Goal: Information Seeking & Learning: Learn about a topic

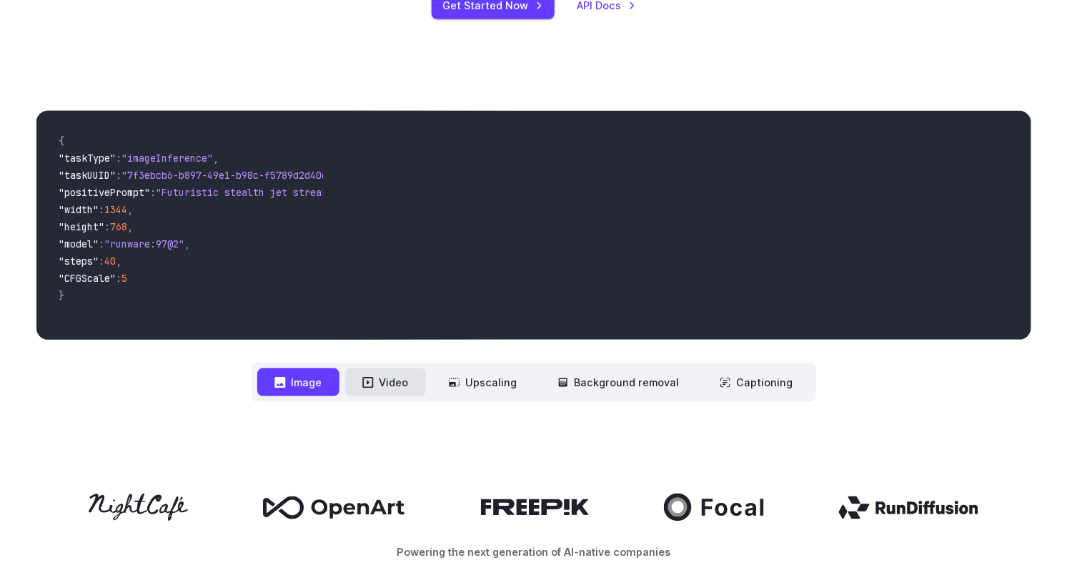
click at [373, 375] on button "Video" at bounding box center [385, 382] width 81 height 28
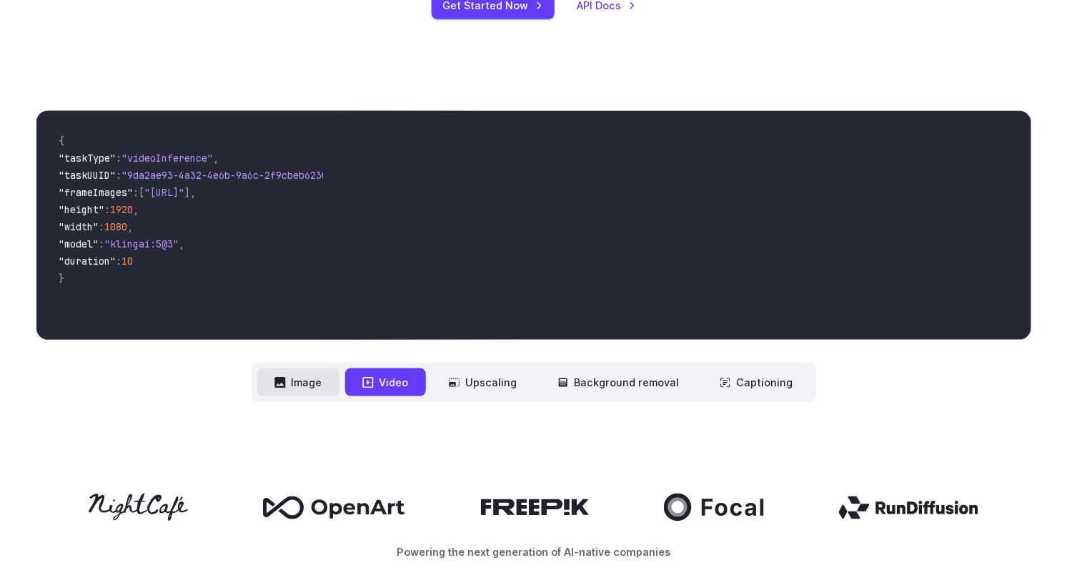
click at [336, 374] on button "Image" at bounding box center [298, 382] width 82 height 28
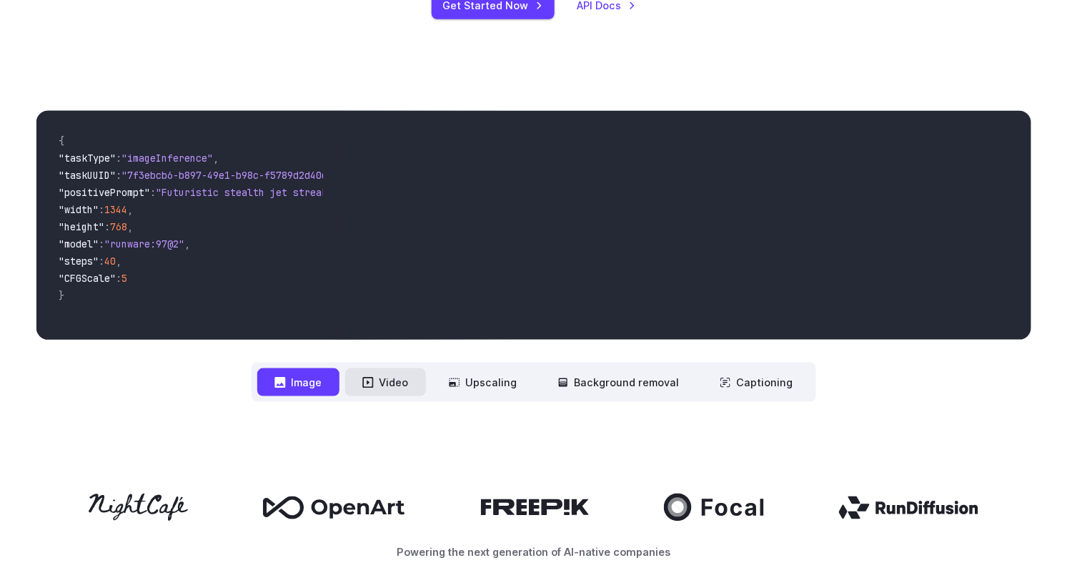
click at [398, 382] on button "Video" at bounding box center [385, 382] width 81 height 28
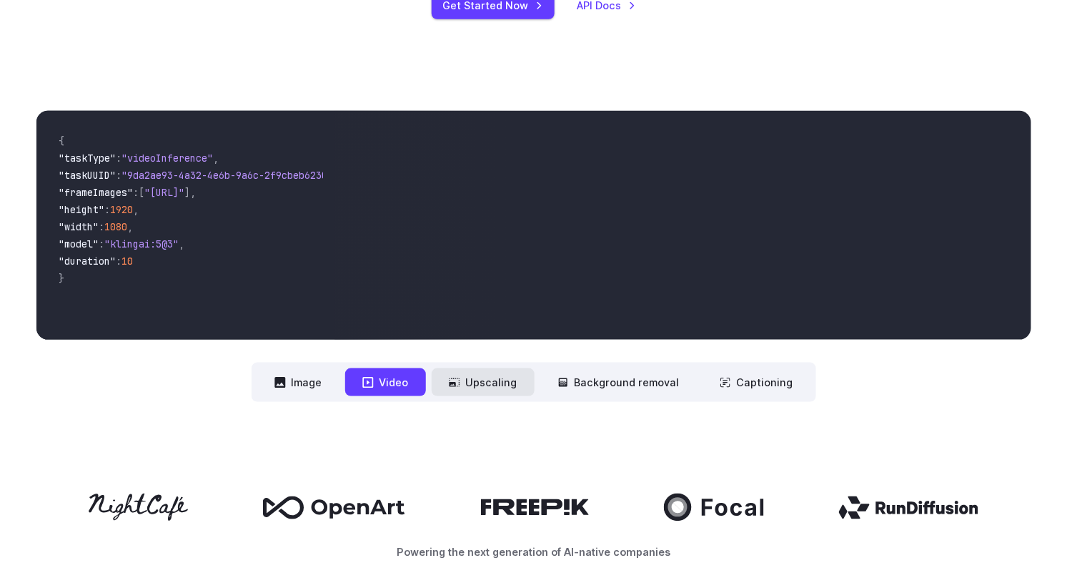
click at [478, 391] on button "Upscaling" at bounding box center [483, 382] width 103 height 28
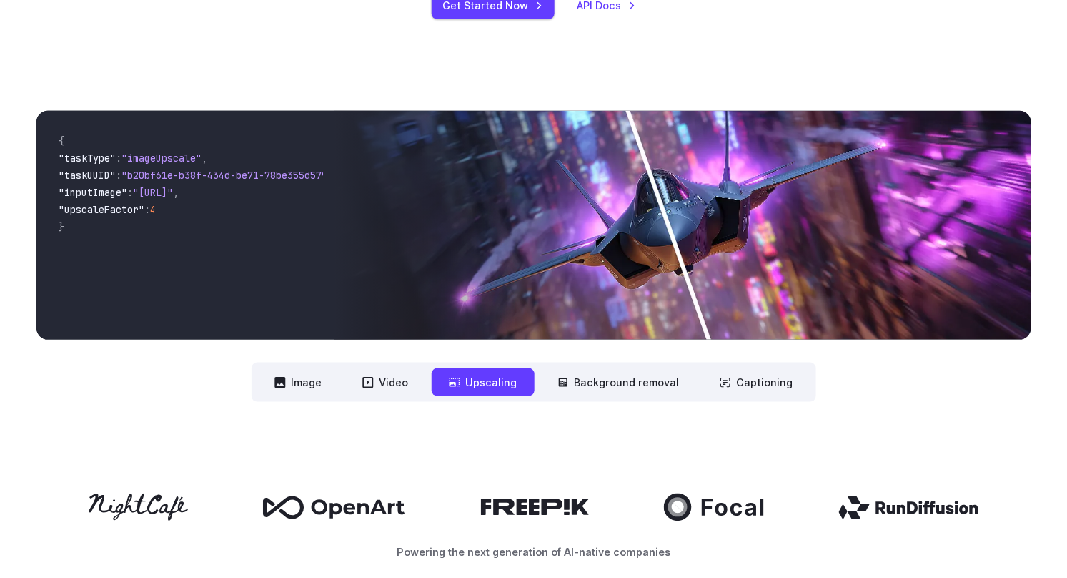
click at [506, 267] on img at bounding box center [683, 225] width 696 height 229
click at [677, 227] on img at bounding box center [683, 225] width 696 height 229
drag, startPoint x: 676, startPoint y: 227, endPoint x: 673, endPoint y: 234, distance: 7.7
click at [673, 234] on img at bounding box center [683, 225] width 696 height 229
click at [673, 235] on img at bounding box center [683, 225] width 696 height 229
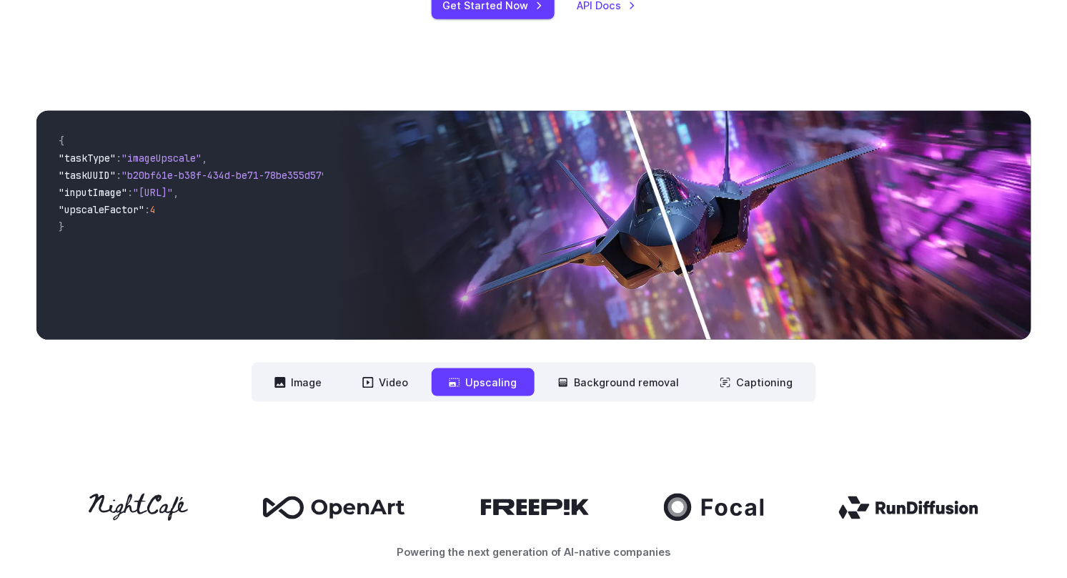
click at [699, 242] on img at bounding box center [683, 225] width 696 height 229
click at [592, 383] on button "Background removal" at bounding box center [618, 382] width 157 height 28
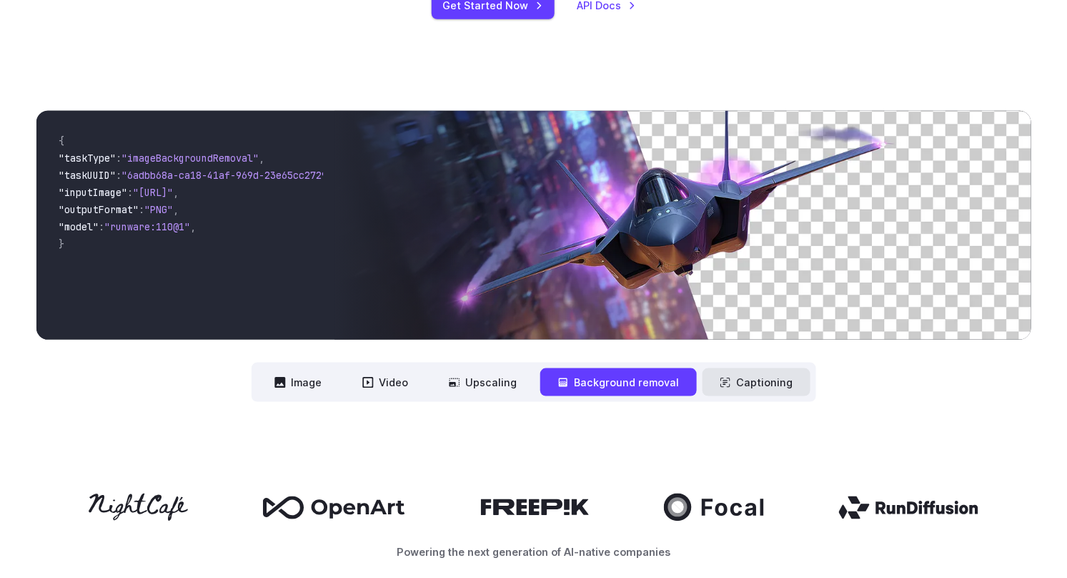
click at [720, 377] on icon at bounding box center [725, 382] width 11 height 11
click at [740, 382] on button "Captioning" at bounding box center [757, 382] width 108 height 28
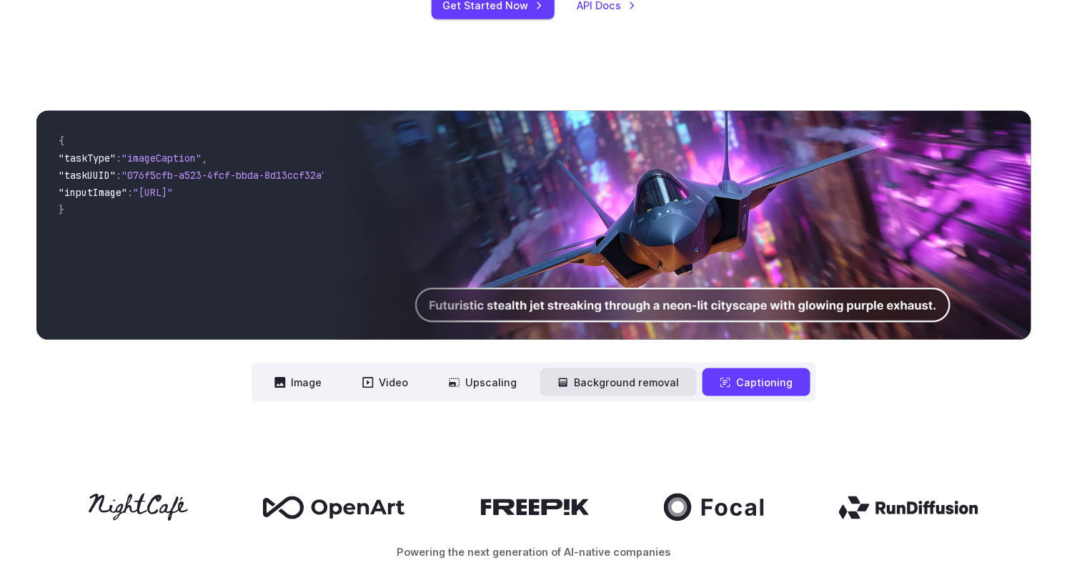
click at [661, 393] on button "Background removal" at bounding box center [618, 382] width 157 height 28
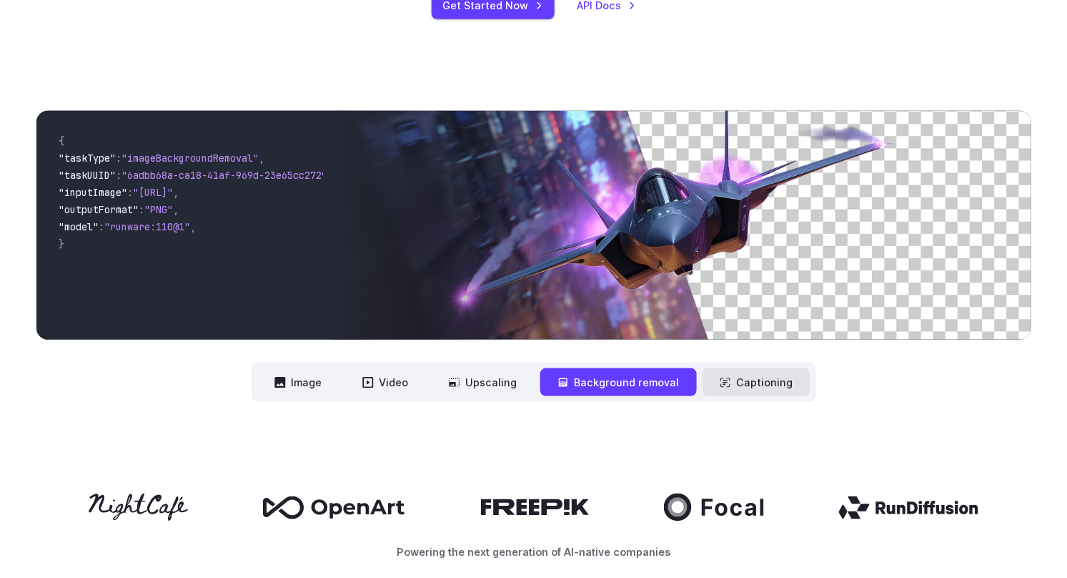
click at [730, 387] on button "Captioning" at bounding box center [757, 382] width 108 height 28
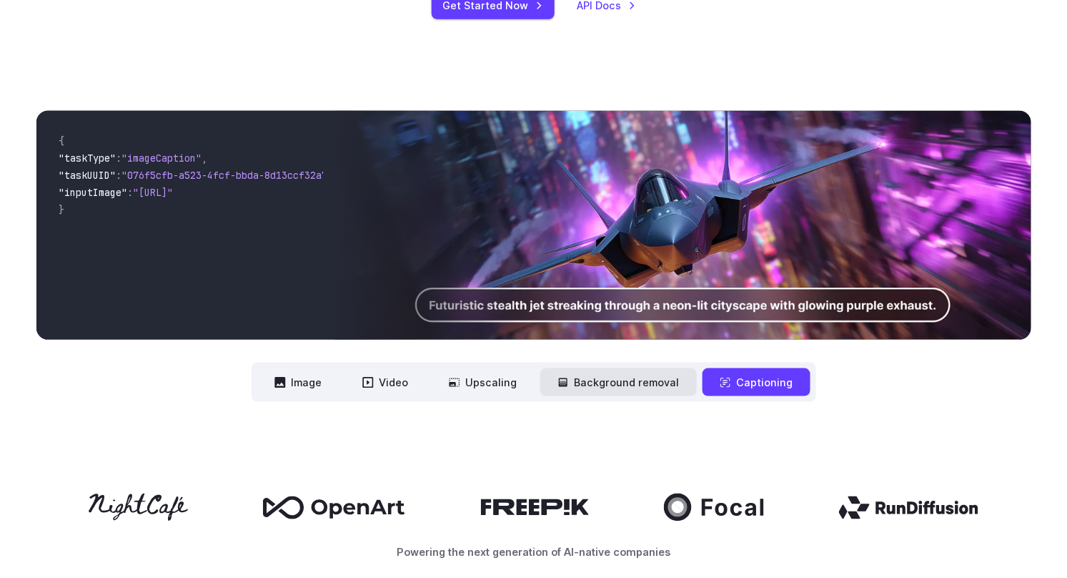
click at [634, 386] on button "Background removal" at bounding box center [618, 382] width 157 height 28
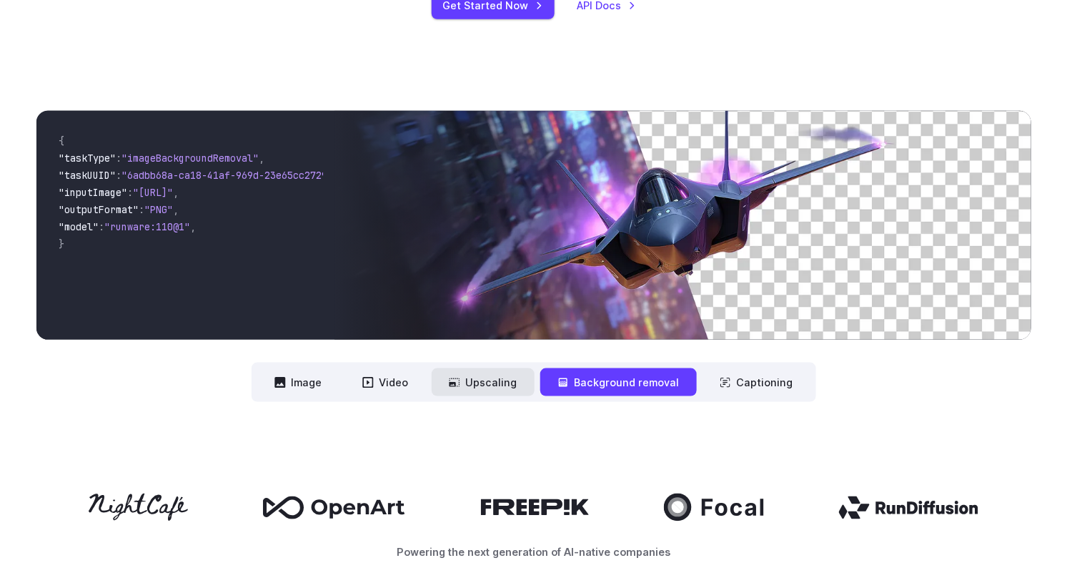
click at [465, 387] on button "Upscaling" at bounding box center [483, 382] width 103 height 28
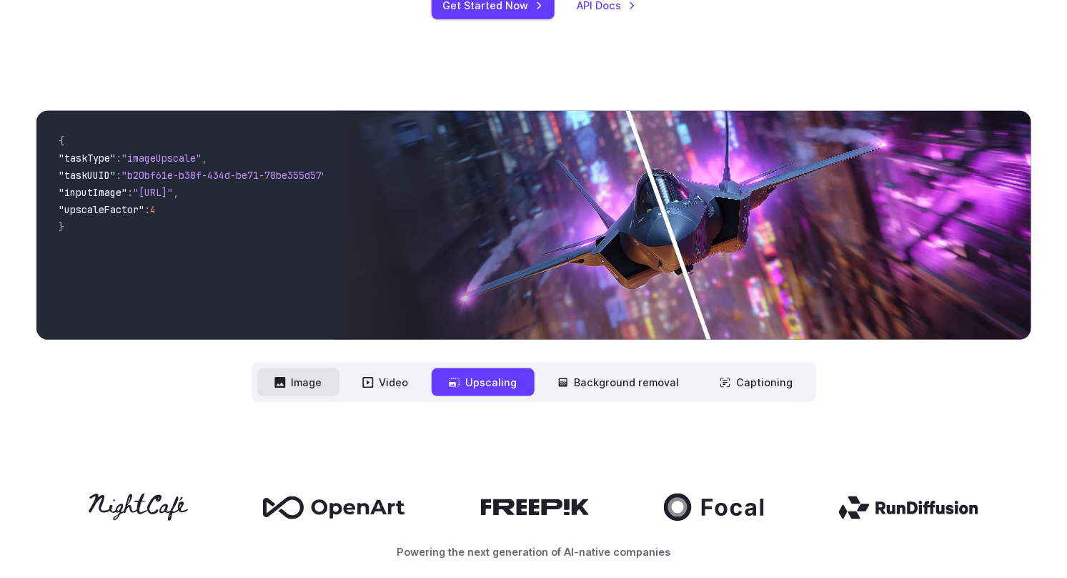
click at [283, 381] on icon at bounding box center [280, 382] width 11 height 11
click at [312, 393] on button "Image" at bounding box center [298, 382] width 82 height 28
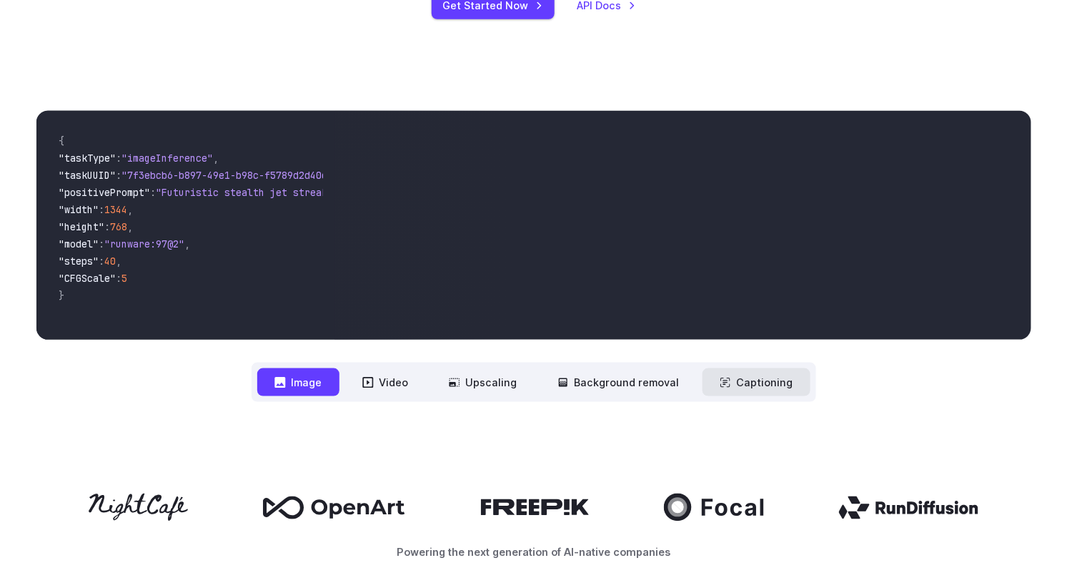
click at [771, 384] on button "Captioning" at bounding box center [757, 382] width 108 height 28
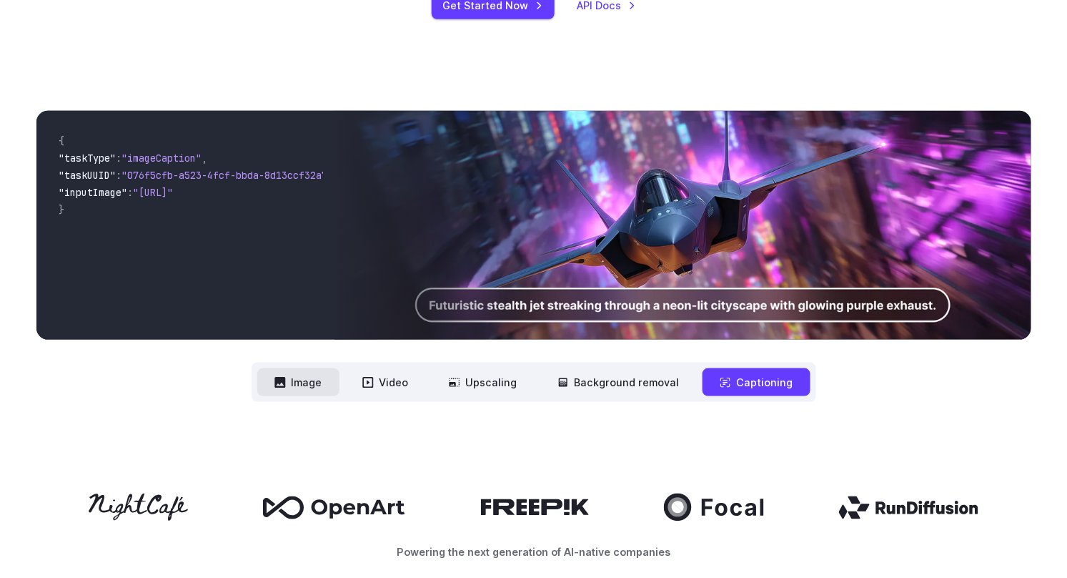
click at [309, 388] on button "Image" at bounding box center [298, 382] width 82 height 28
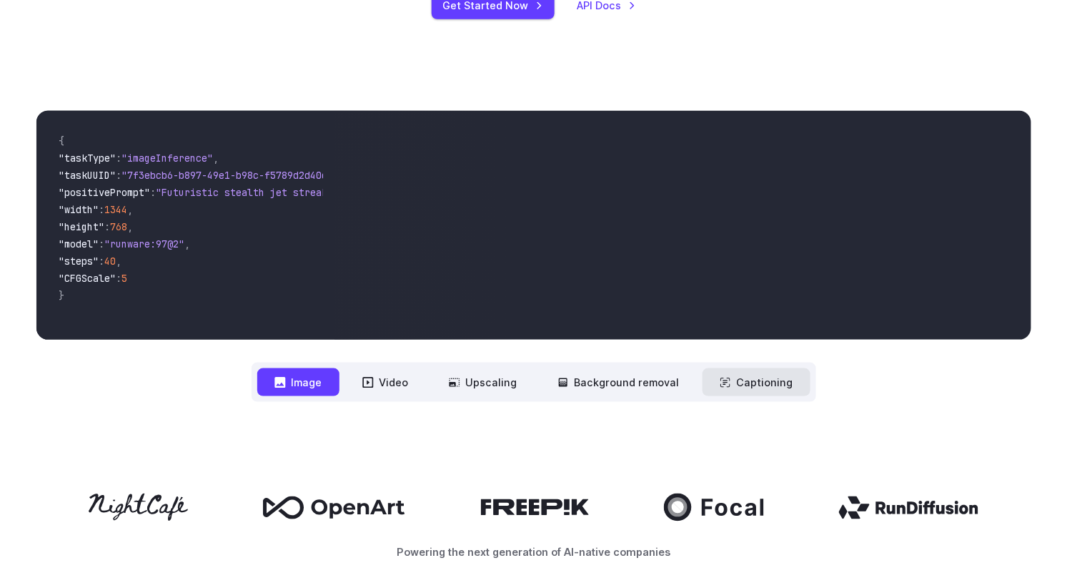
click at [796, 389] on button "Captioning" at bounding box center [757, 382] width 108 height 28
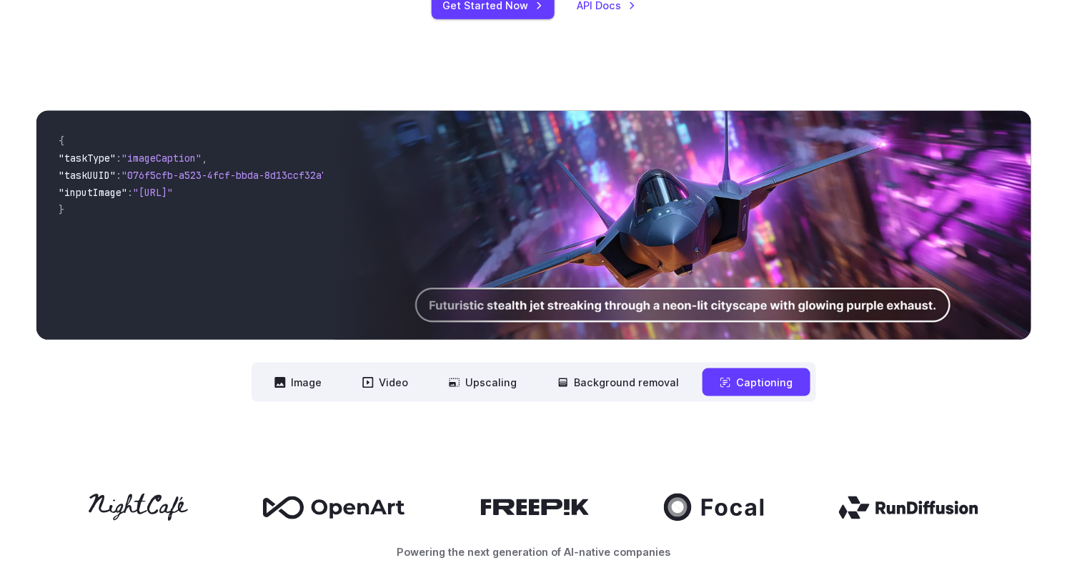
click at [566, 299] on img at bounding box center [683, 225] width 696 height 229
drag, startPoint x: 566, startPoint y: 299, endPoint x: 631, endPoint y: 302, distance: 65.1
click at [568, 299] on img at bounding box center [683, 225] width 696 height 229
click at [701, 299] on img at bounding box center [683, 225] width 696 height 229
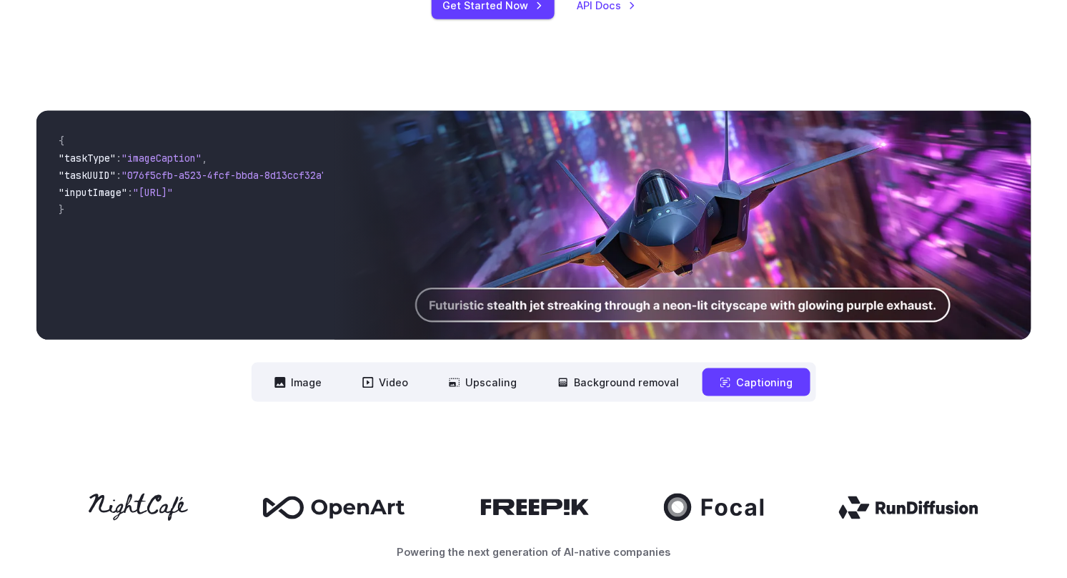
click at [701, 299] on img at bounding box center [683, 225] width 696 height 229
click at [498, 390] on button "Upscaling" at bounding box center [483, 382] width 103 height 28
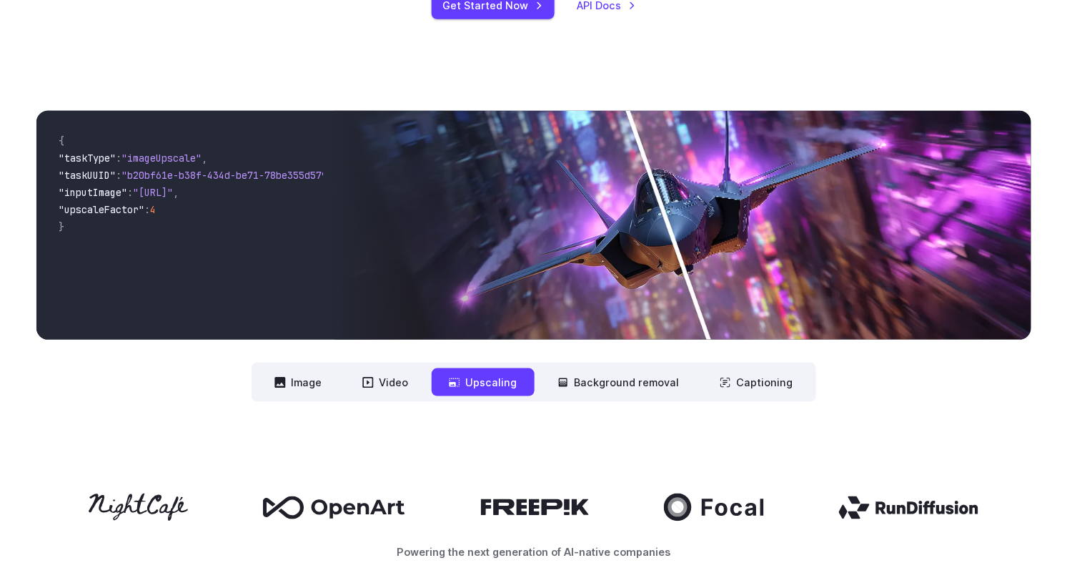
click at [696, 366] on nav "**********" at bounding box center [534, 381] width 565 height 39
click at [694, 385] on nav "**********" at bounding box center [534, 381] width 565 height 39
click at [374, 380] on icon at bounding box center [367, 382] width 11 height 11
click at [314, 390] on button "Image" at bounding box center [298, 382] width 82 height 28
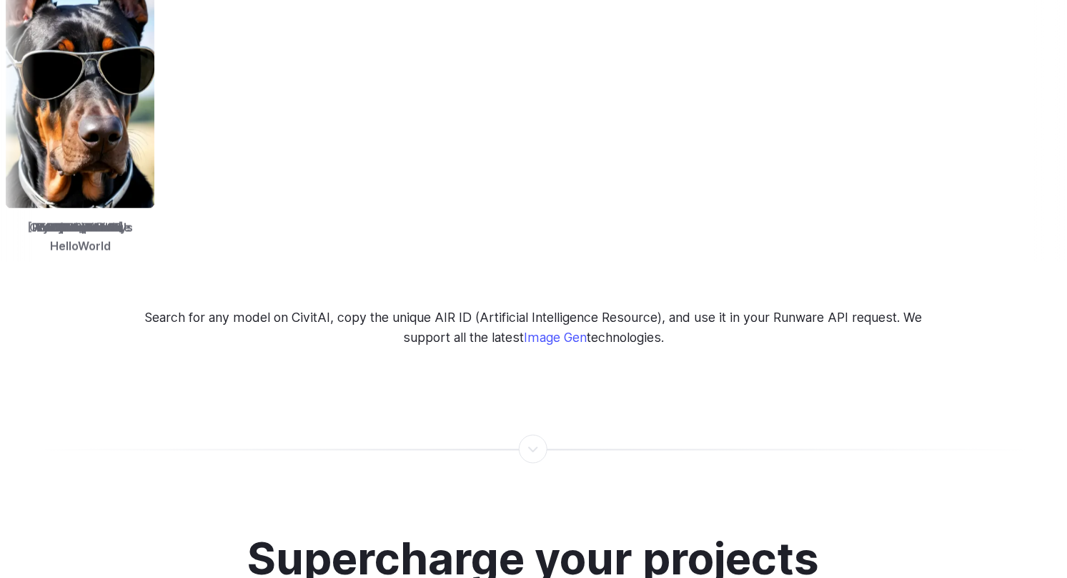
scroll to position [2716, 0]
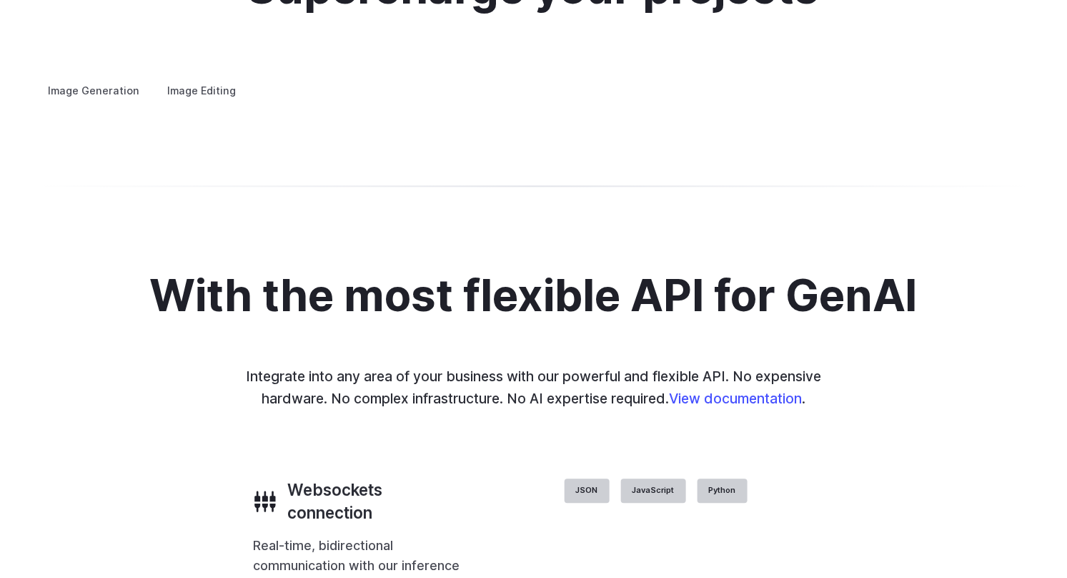
click at [0, 0] on details "Architecture Visualize architectural designs with ease, from initial sketches t…" at bounding box center [0, 0] width 0 height 0
click at [0, 0] on summary "Creative styling" at bounding box center [0, 0] width 0 height 0
click at [0, 0] on img at bounding box center [0, 0] width 0 height 0
drag, startPoint x: 858, startPoint y: 300, endPoint x: 798, endPoint y: 299, distance: 60.1
click at [0, 0] on img at bounding box center [0, 0] width 0 height 0
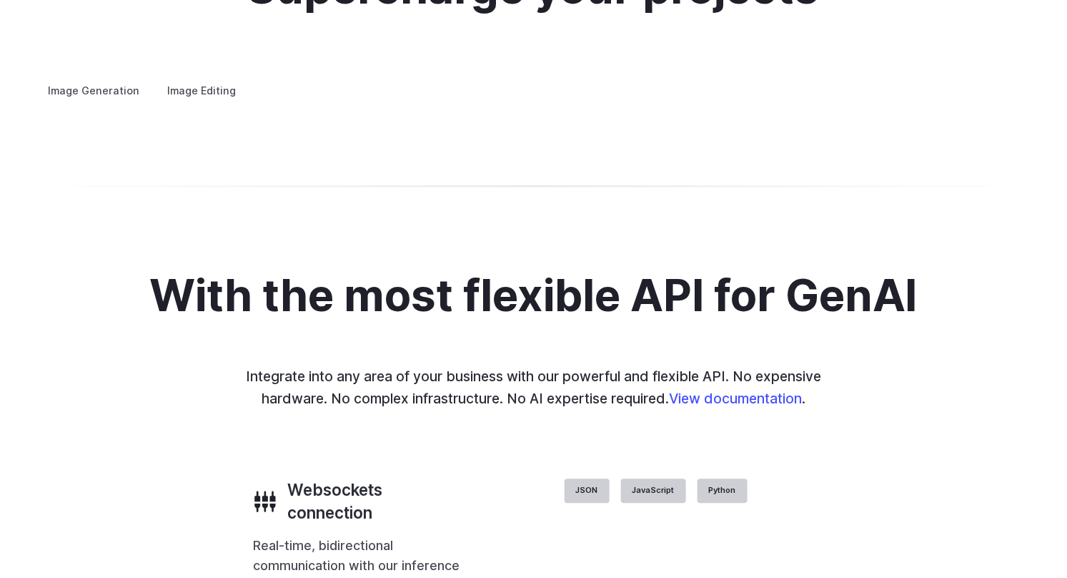
click at [0, 0] on button "Go to 3 of 4" at bounding box center [0, 0] width 0 height 0
click at [0, 0] on div at bounding box center [0, 0] width 0 height 0
click at [0, 0] on button "Go to 4 of 4" at bounding box center [0, 0] width 0 height 0
click at [0, 0] on button "Go to 2 of 4" at bounding box center [0, 0] width 0 height 0
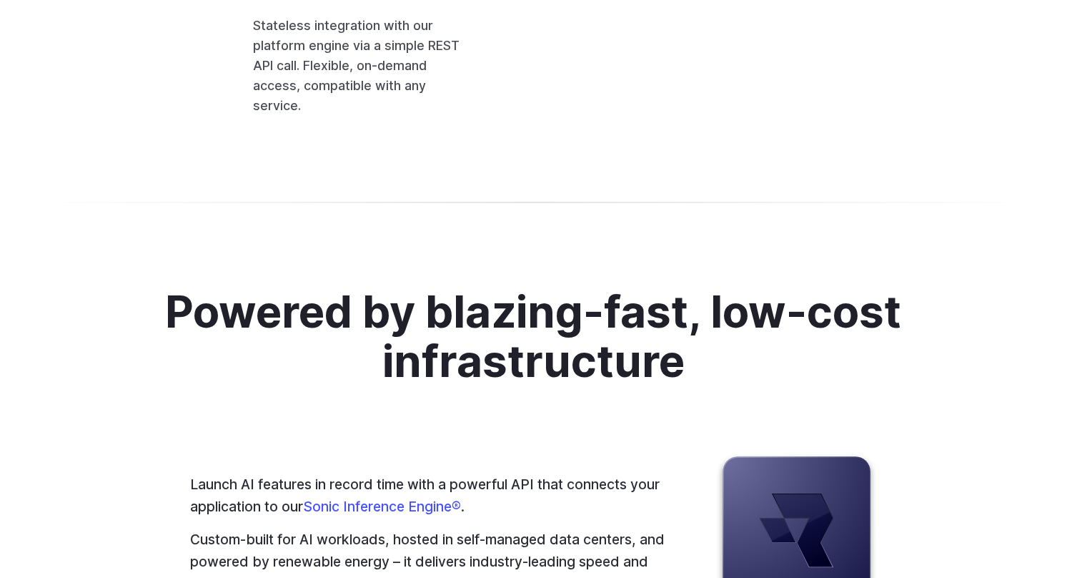
scroll to position [3409, 0]
